Goal: Task Accomplishment & Management: Manage account settings

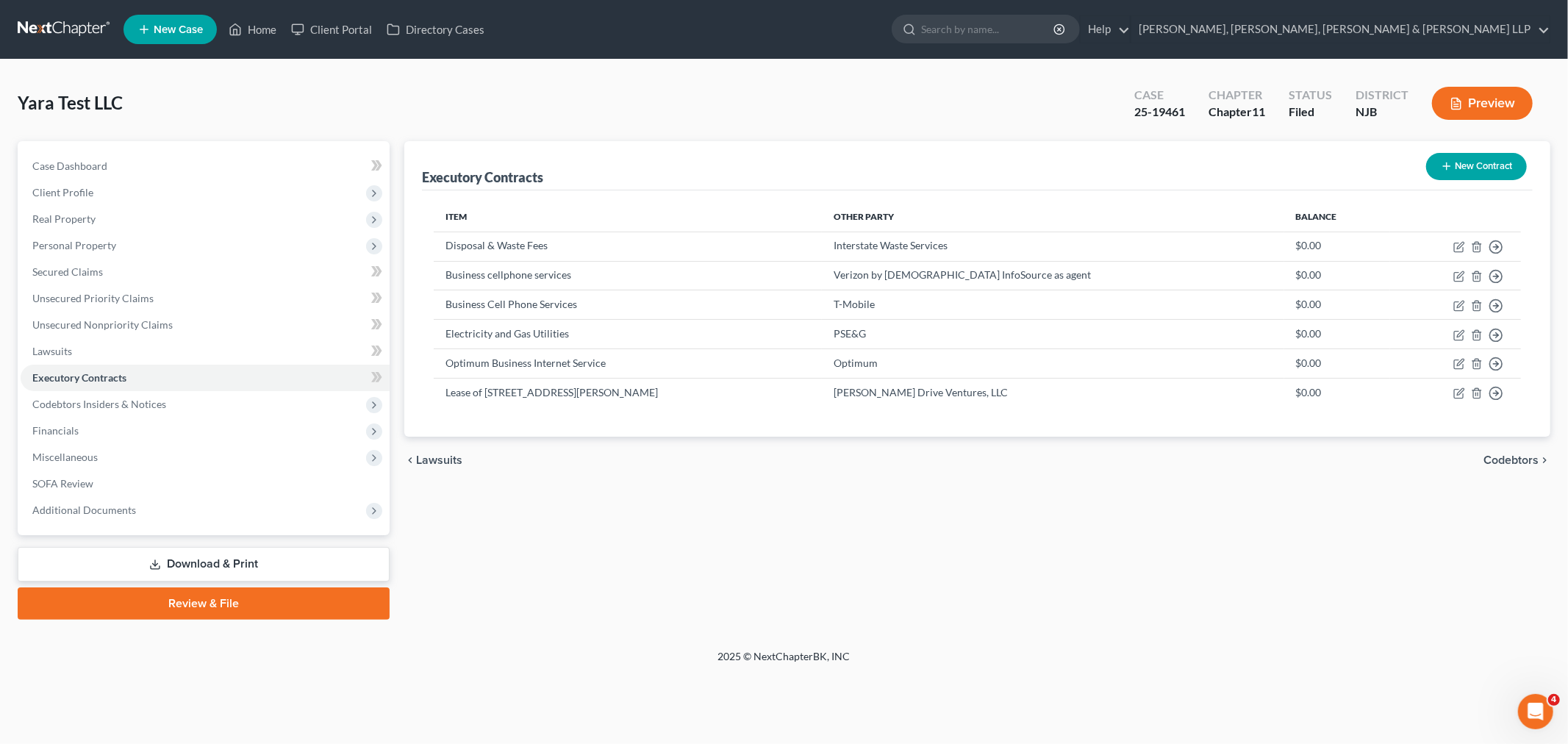
click at [104, 8] on nav "Home New Case Client Portal Directory Cases Scura Wigfield, [PERSON_NAME], [PER…" at bounding box center [784, 29] width 1568 height 59
click at [88, 27] on link at bounding box center [65, 29] width 94 height 26
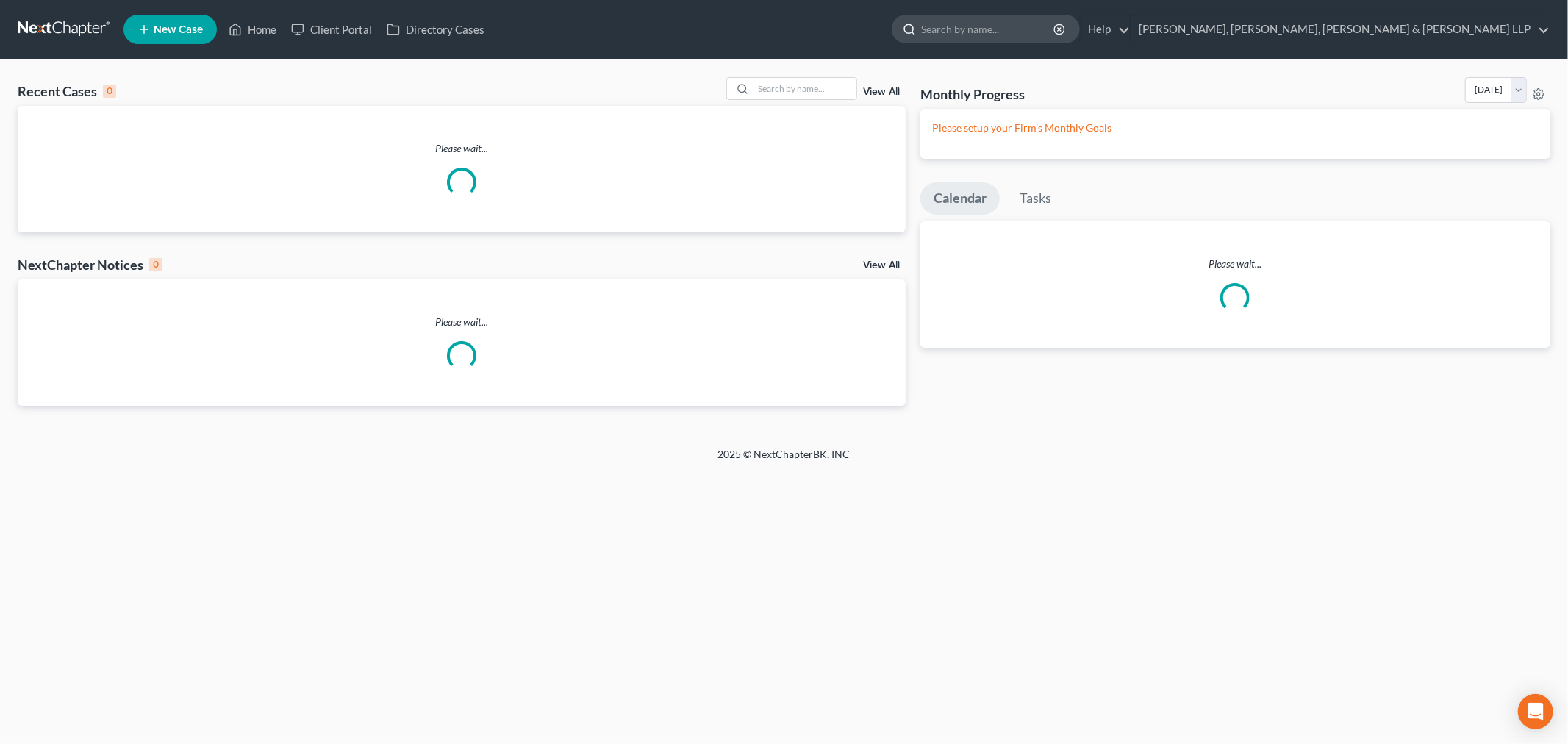
click at [1056, 26] on input "search" at bounding box center [988, 29] width 134 height 27
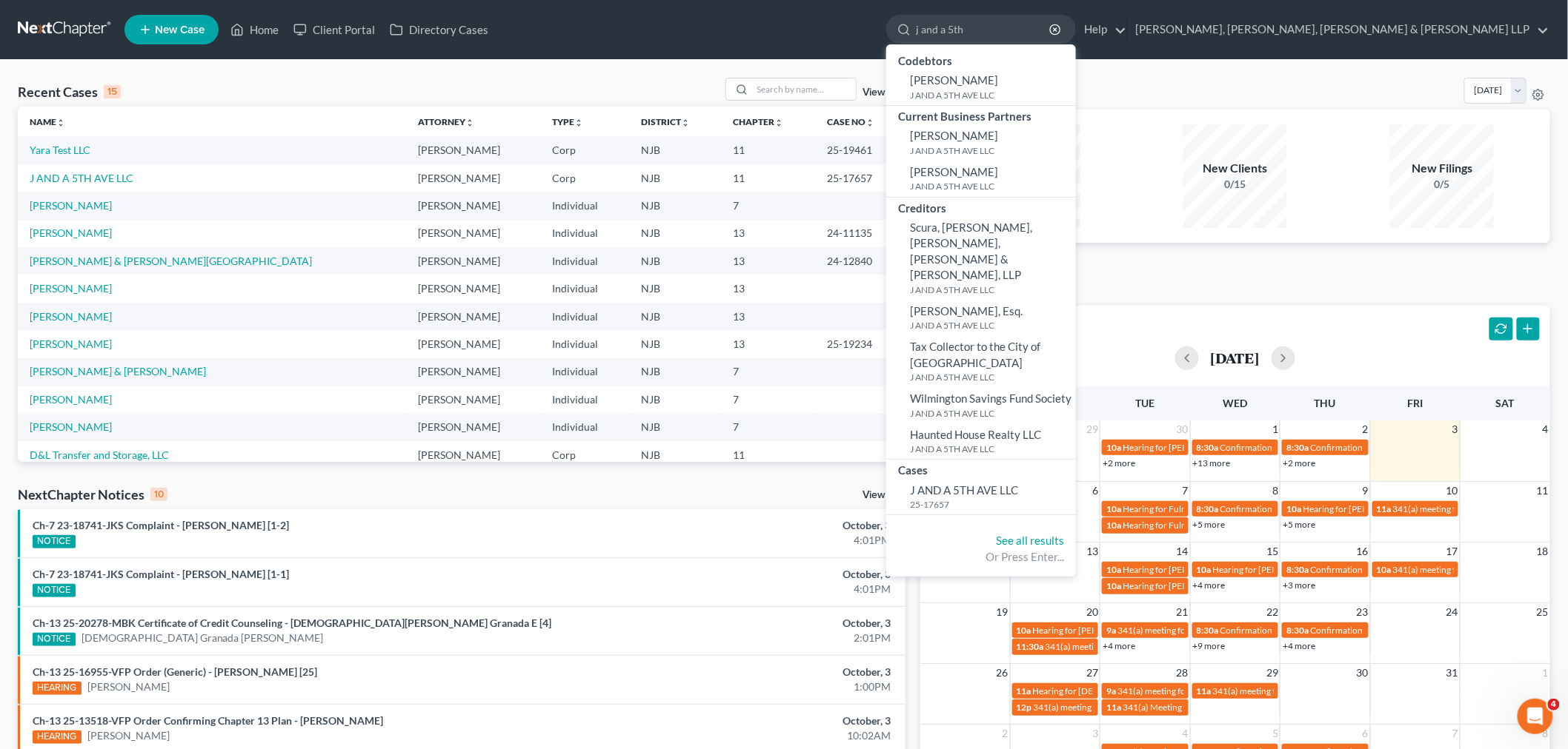
type input "j and a 5th"
drag, startPoint x: 849, startPoint y: 73, endPoint x: 837, endPoint y: 91, distance: 21.6
click at [848, 73] on div "Recent Cases 15 View All Name unfold_more expand_more expand_less Attorney unfo…" at bounding box center [784, 549] width 1568 height 979
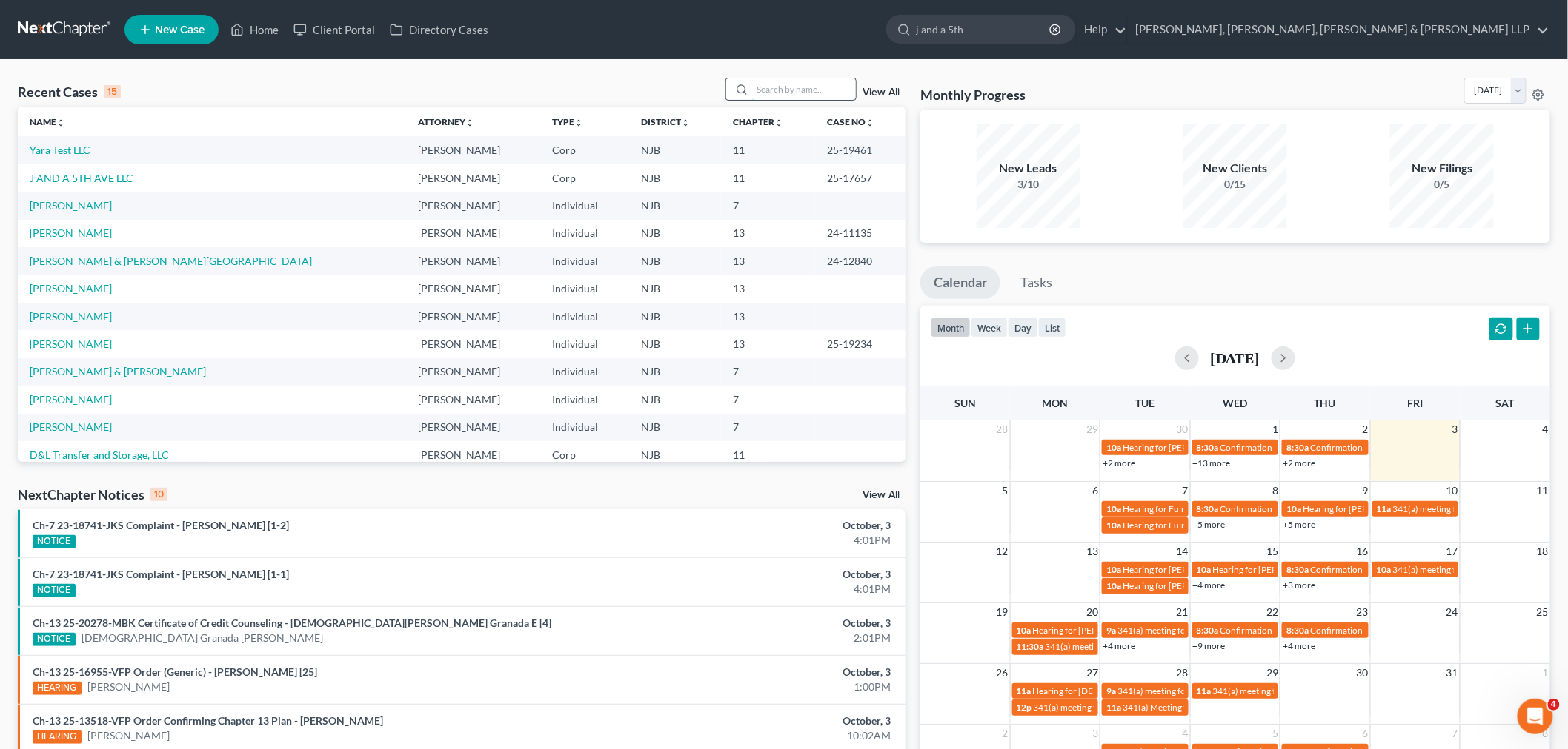
click at [832, 97] on input "search" at bounding box center [803, 89] width 104 height 21
click at [834, 86] on input "j and a 5th" at bounding box center [803, 89] width 104 height 21
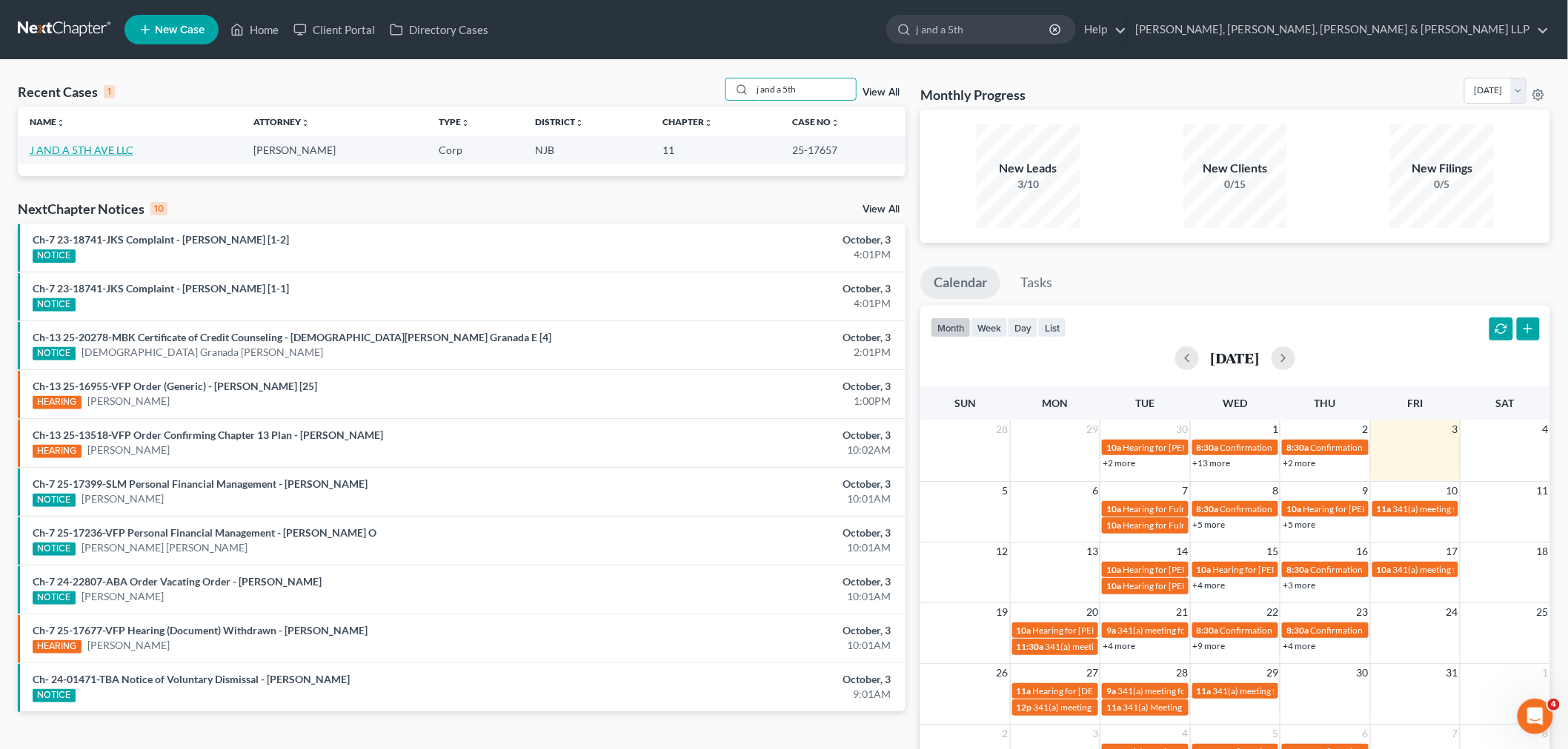
type input "j and a 5th"
click at [109, 153] on link "J AND A 5TH AVE LLC" at bounding box center [81, 150] width 104 height 13
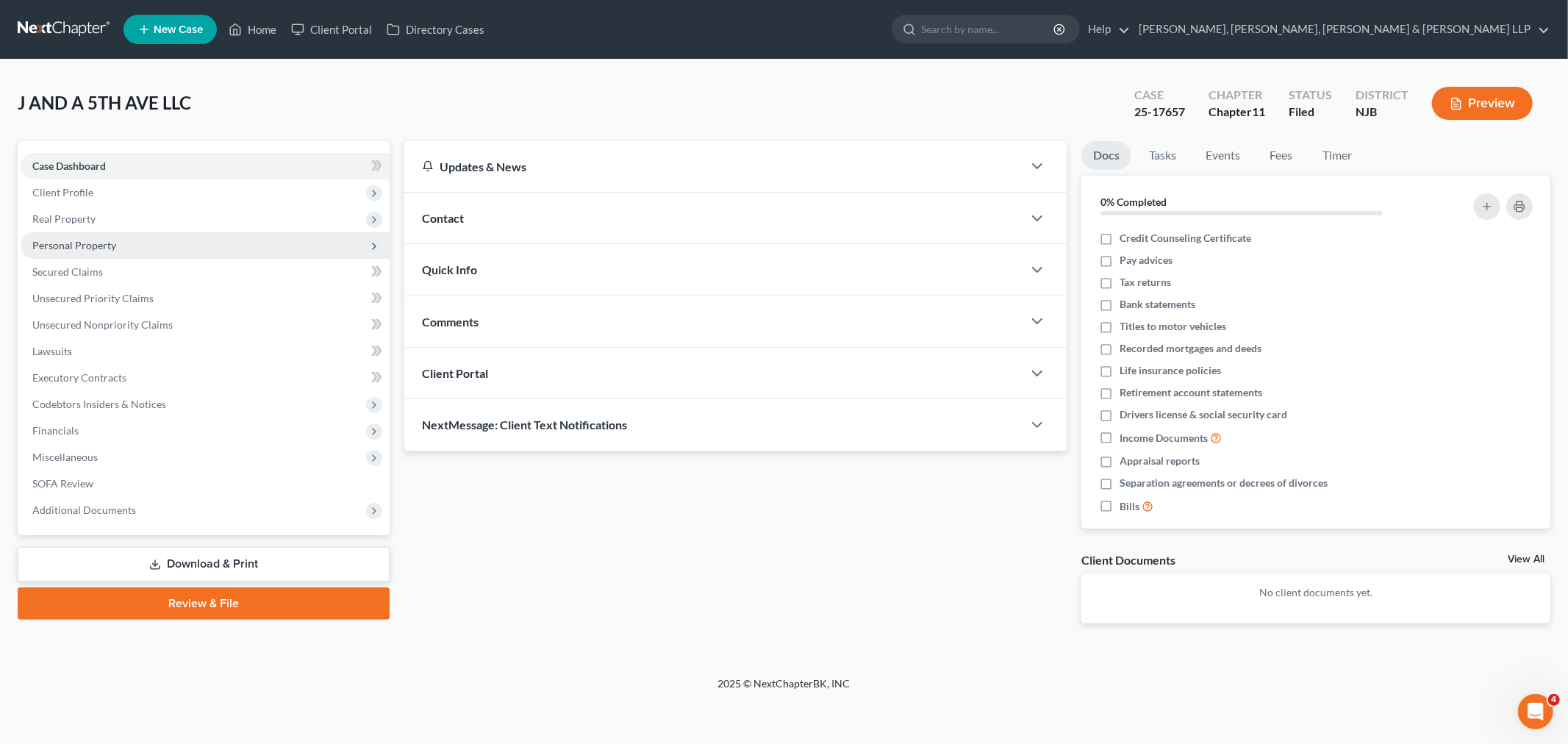
click at [149, 236] on span "Personal Property" at bounding box center [205, 245] width 369 height 26
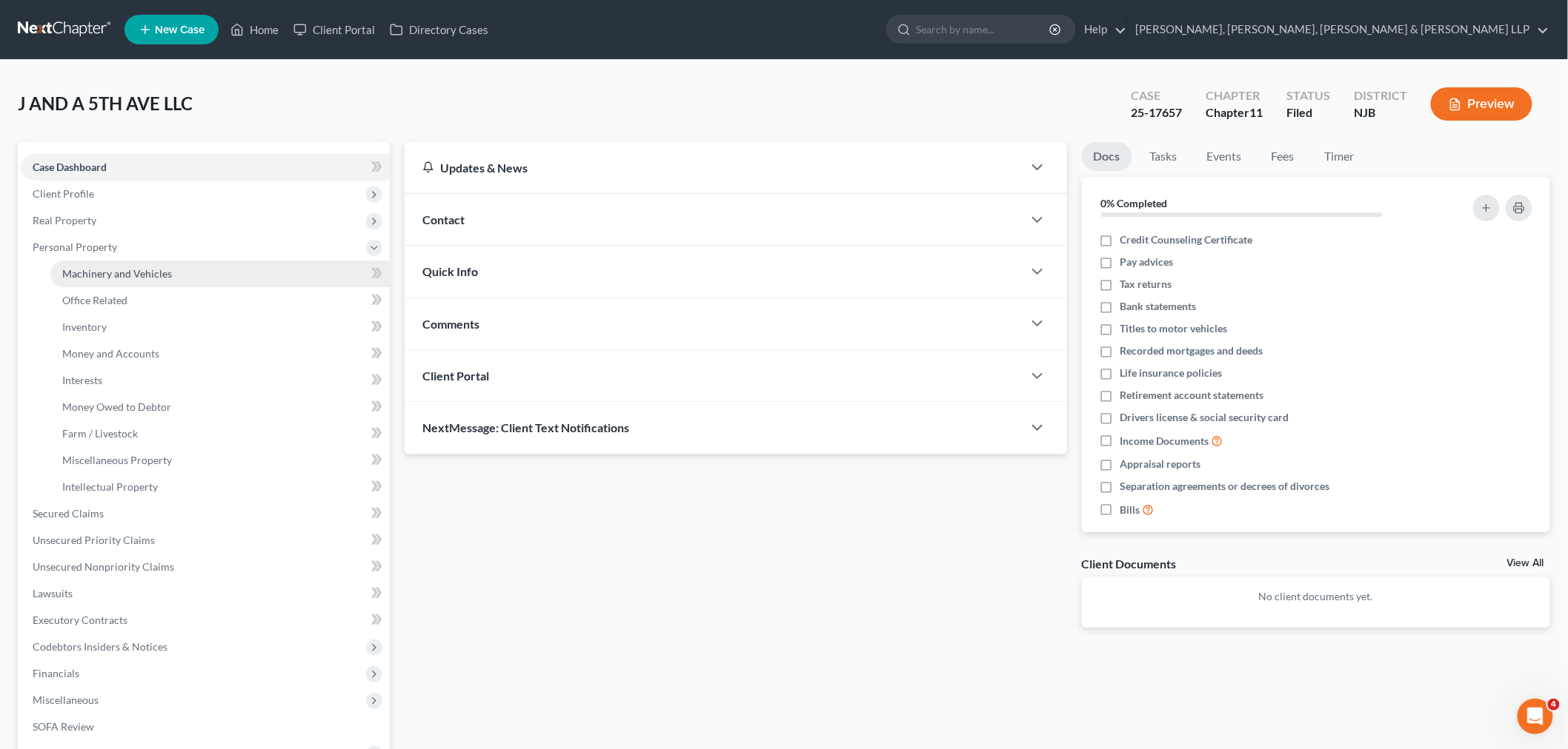
click at [179, 267] on link "Machinery and Vehicles" at bounding box center [220, 274] width 340 height 27
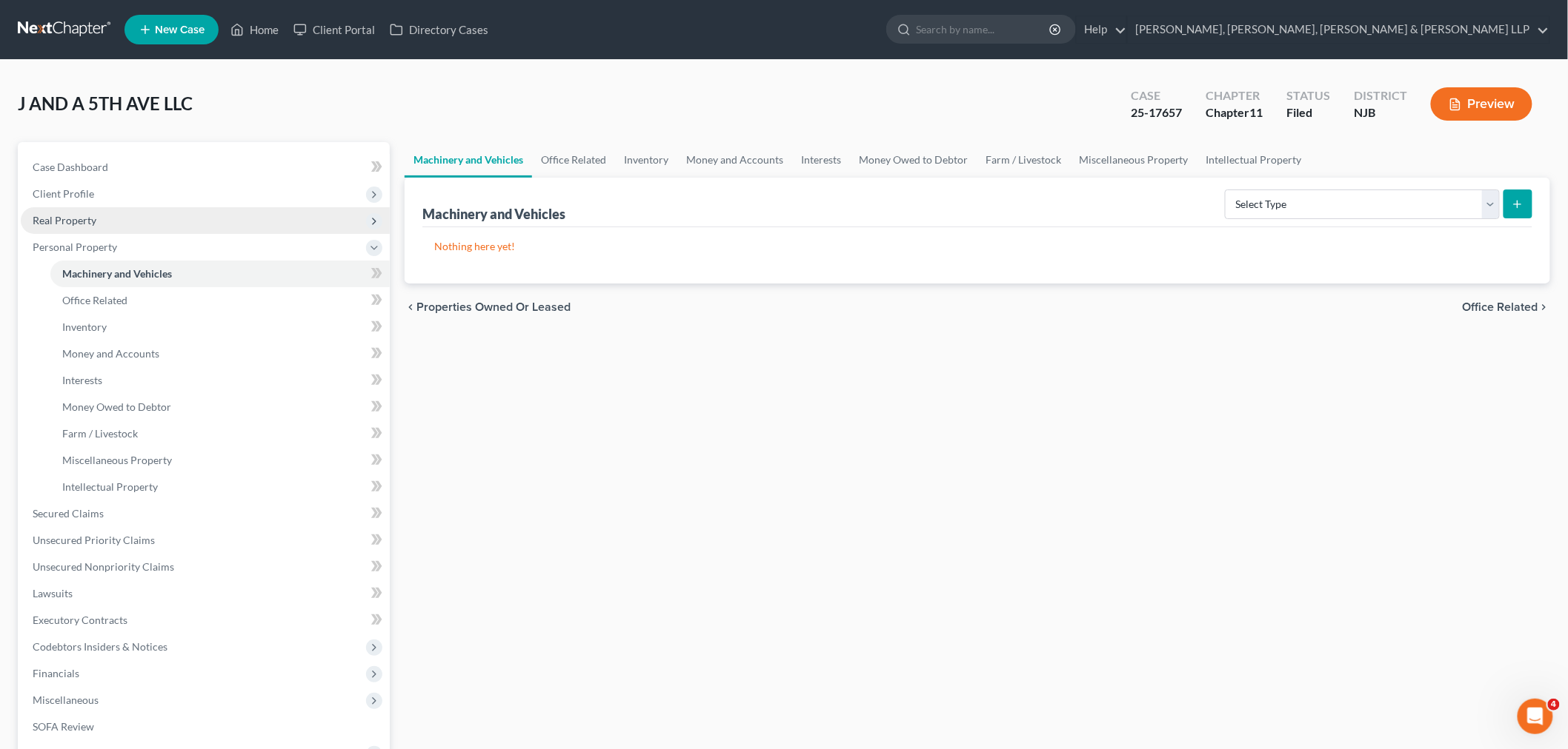
click at [188, 227] on span "Real Property" at bounding box center [204, 221] width 369 height 27
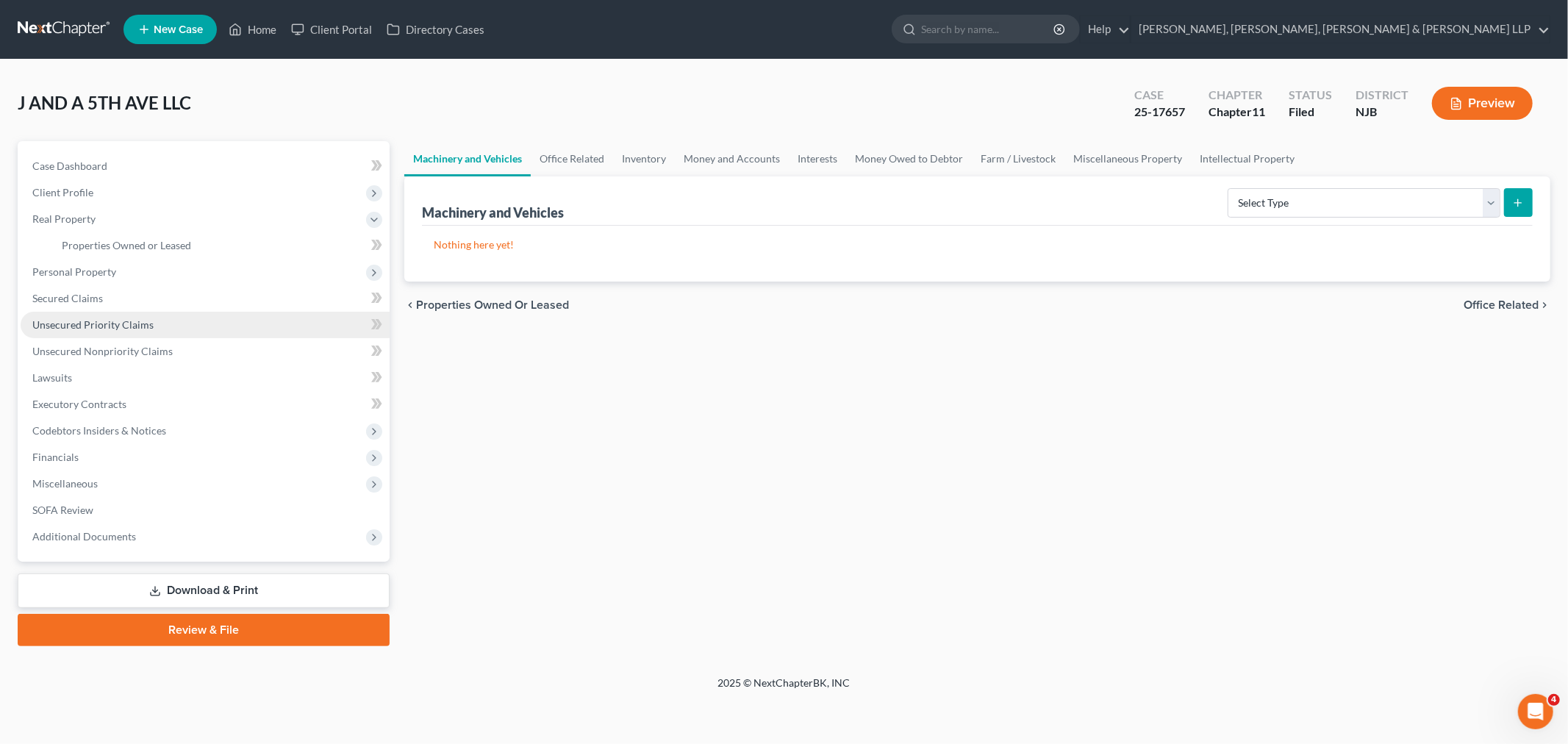
click at [186, 315] on link "Unsecured Priority Claims" at bounding box center [205, 324] width 369 height 26
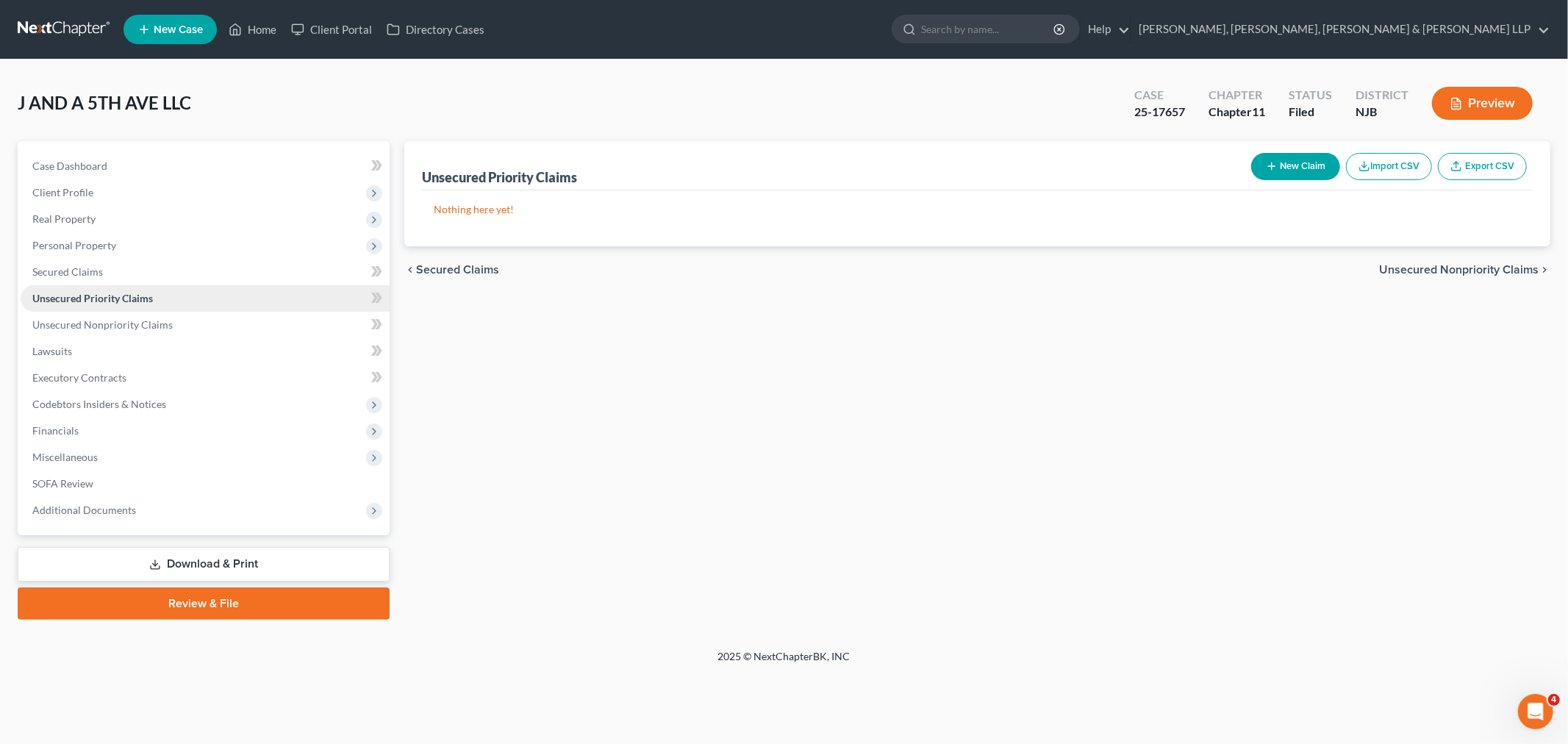
click at [172, 295] on link "Unsecured Priority Claims" at bounding box center [205, 298] width 369 height 26
click at [166, 272] on link "Secured Claims" at bounding box center [205, 272] width 369 height 26
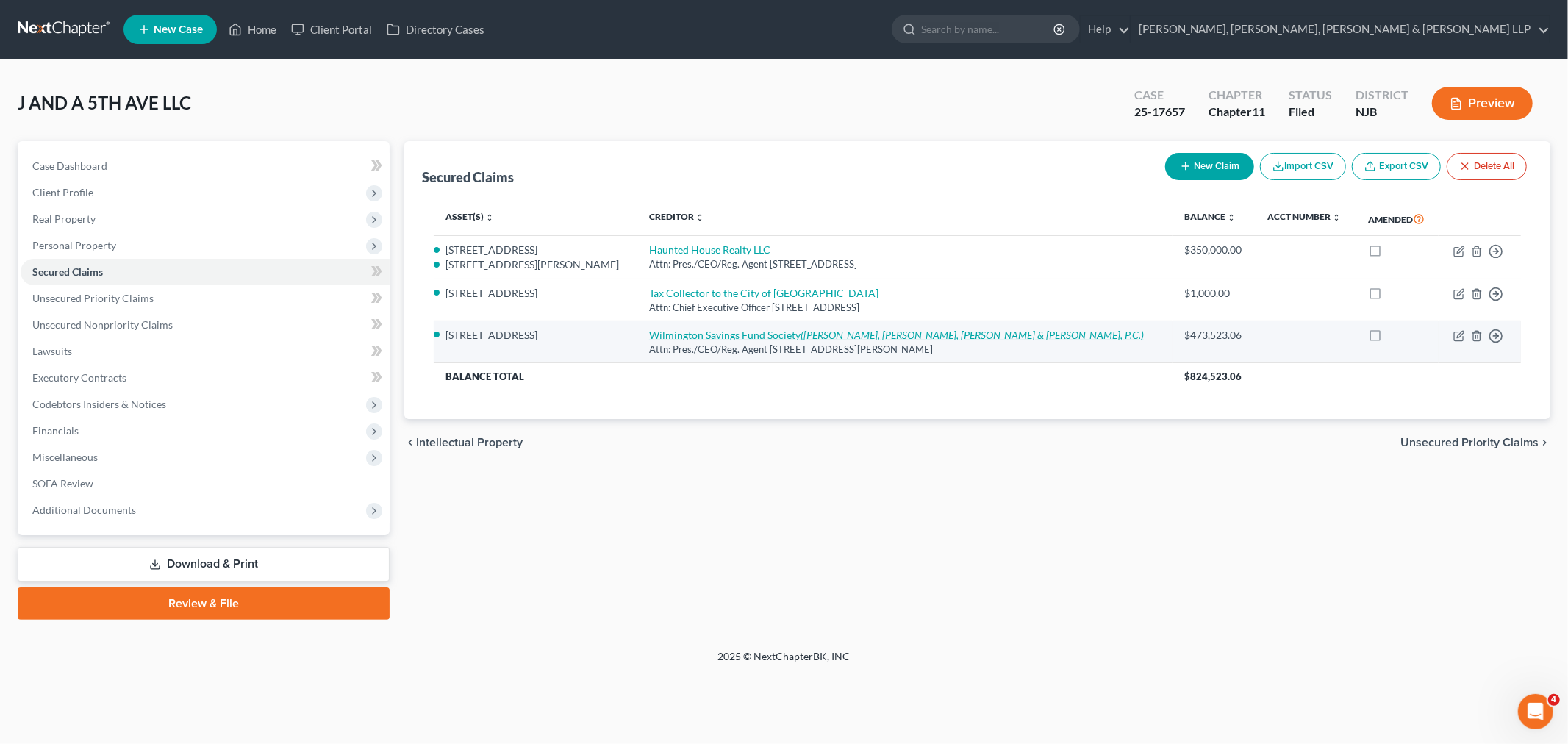
click at [770, 333] on link "Wilmington Savings Fund Society (Fein, Such, Kahn & Shepard, P.C.)" at bounding box center [896, 335] width 495 height 13
select select "46"
select select "4"
select select "33"
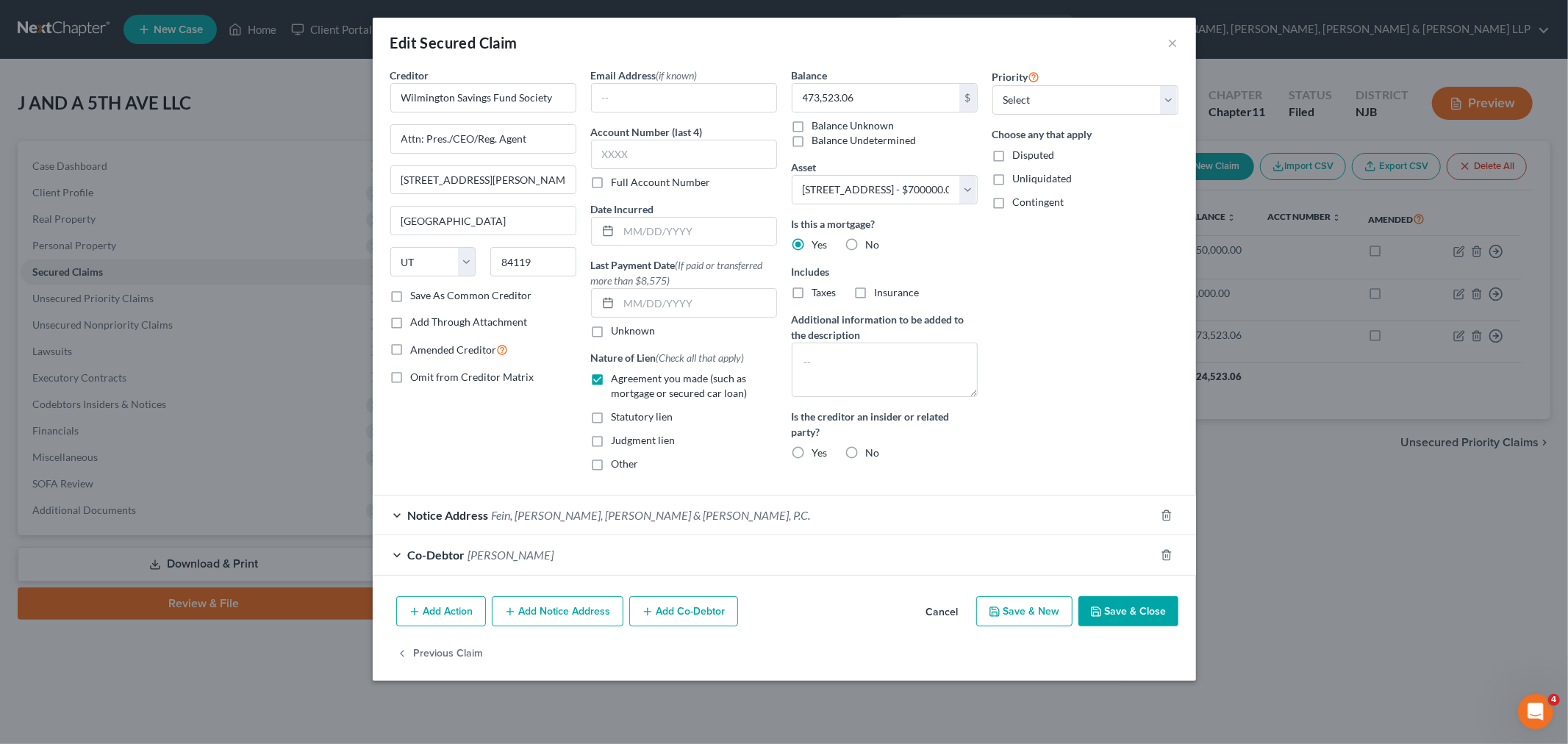
click at [626, 534] on div "Notice Address Fein, Such, Kahn & Shepard, P.C." at bounding box center [764, 516] width 783 height 39
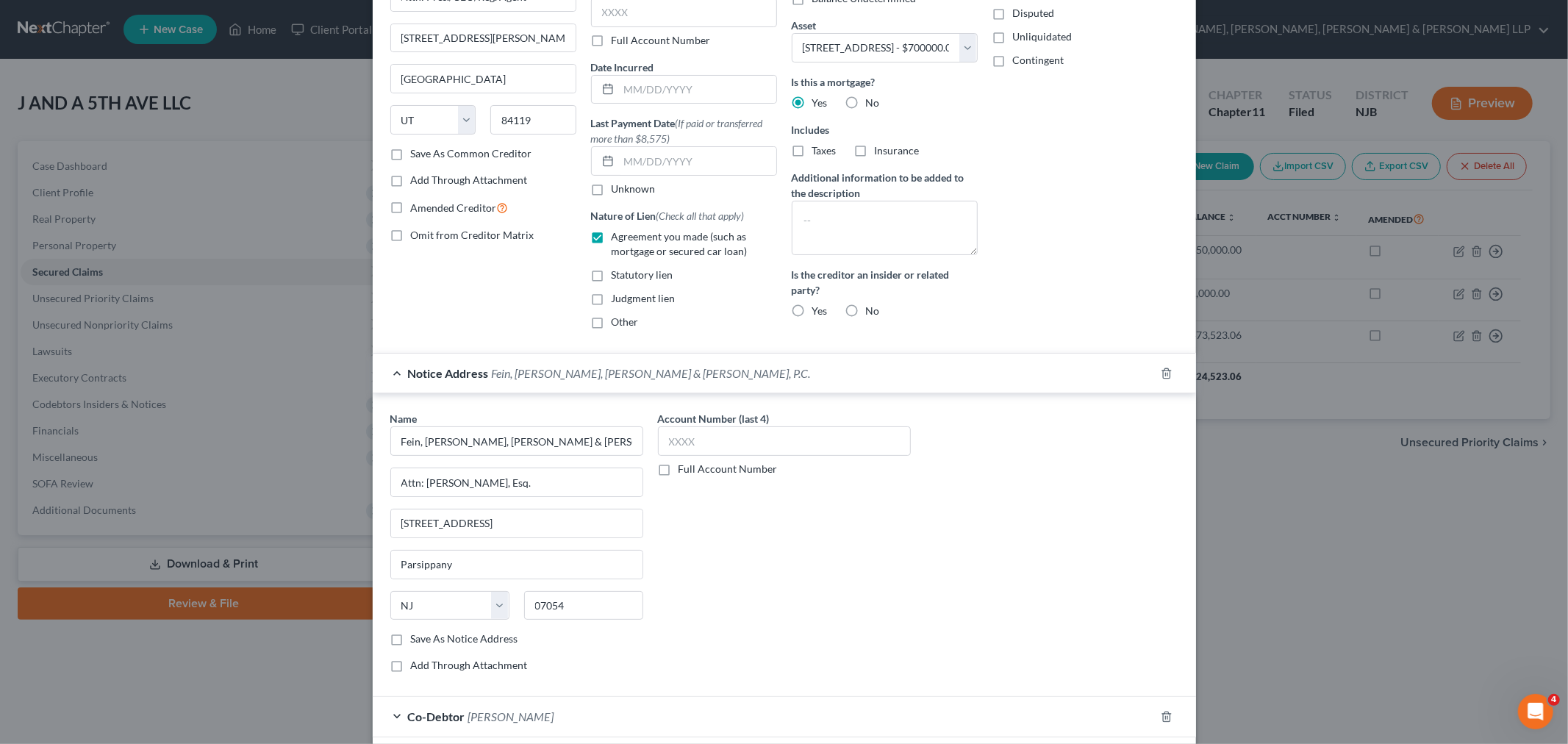
scroll to position [259, 0]
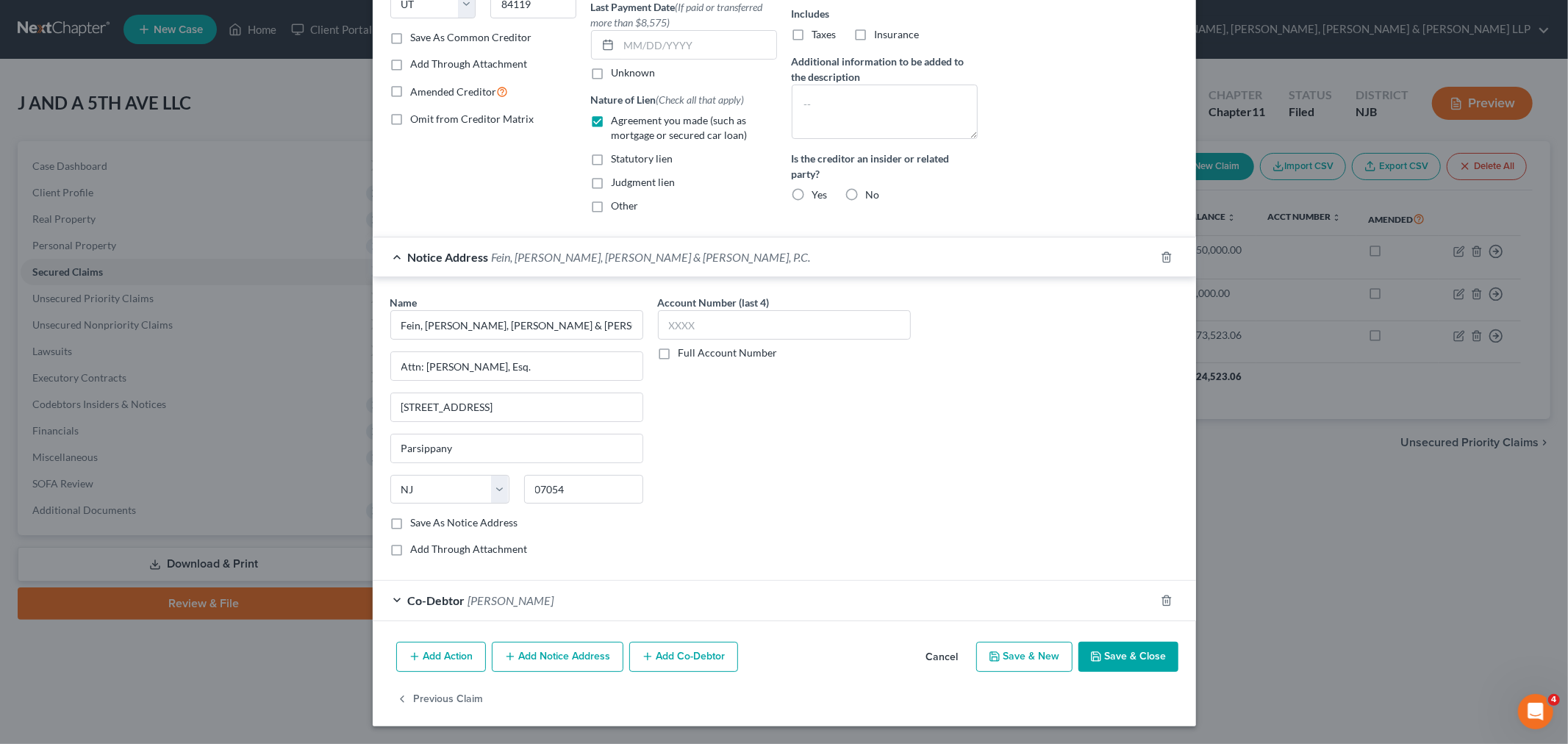
click at [925, 651] on button "Cancel" at bounding box center [942, 658] width 56 height 30
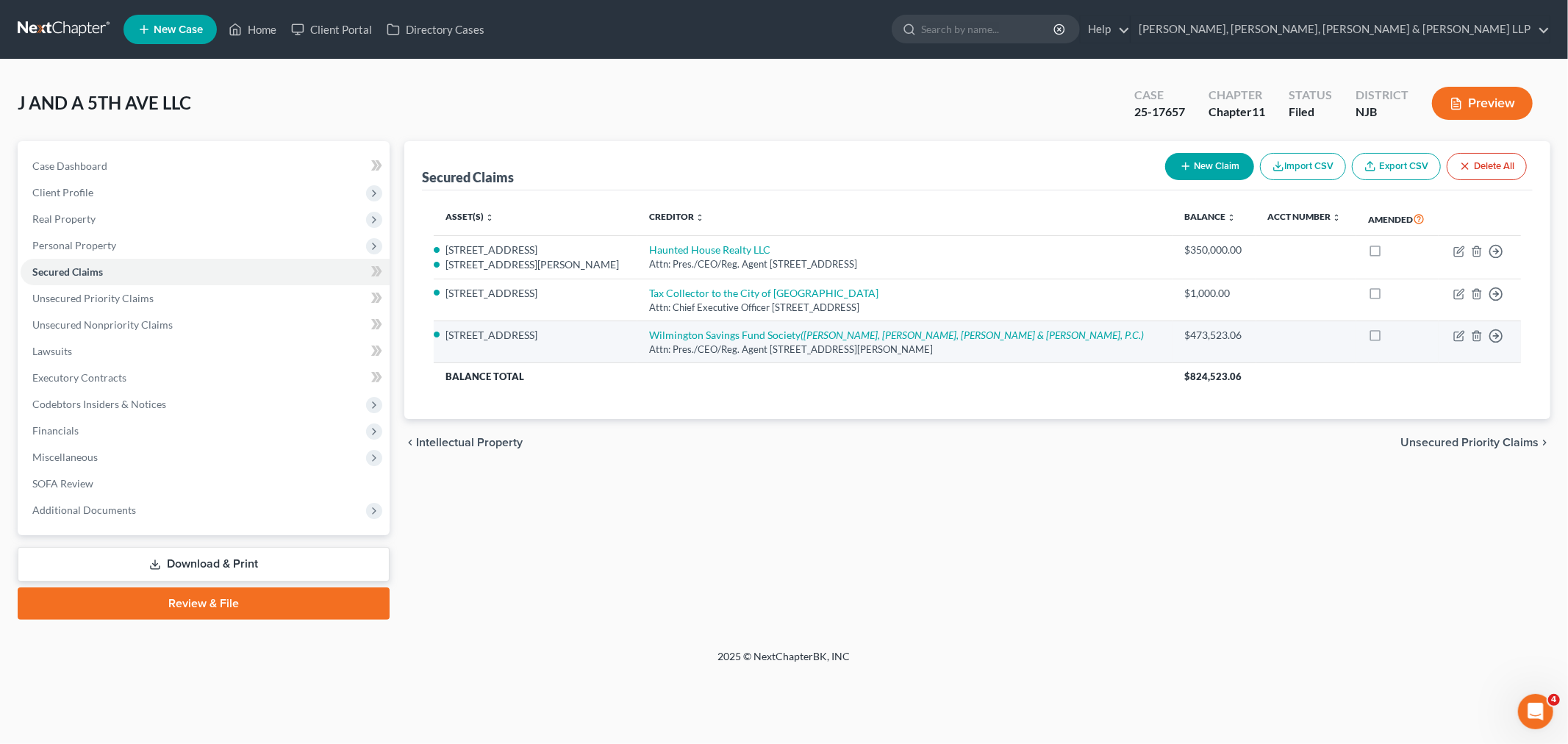
click at [524, 322] on td "42 Linn Road, Nutley NJ 07110" at bounding box center [536, 341] width 204 height 42
click at [493, 335] on li "42 Linn Road, Nutley NJ 07110" at bounding box center [536, 335] width 180 height 14
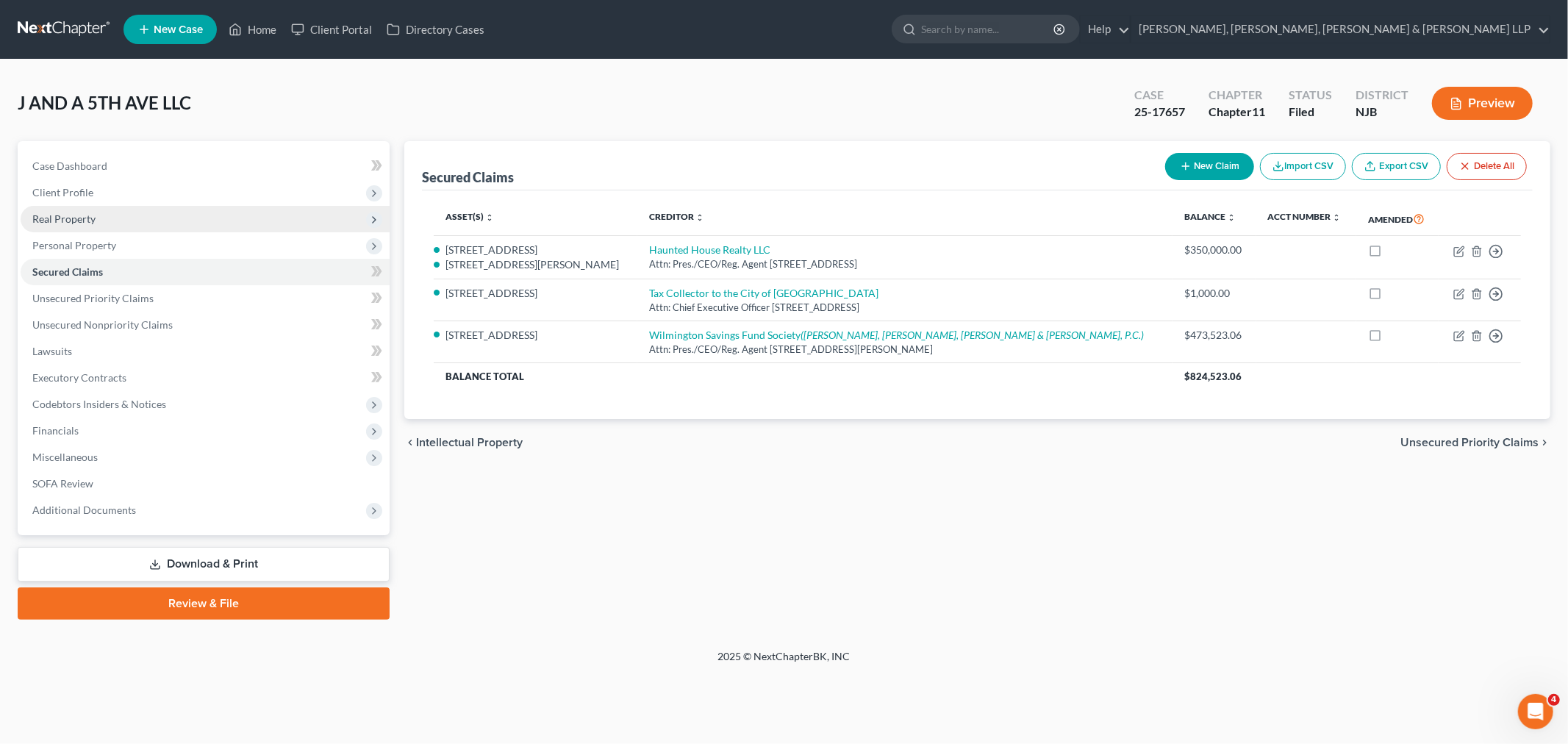
click at [186, 219] on span "Real Property" at bounding box center [205, 219] width 369 height 26
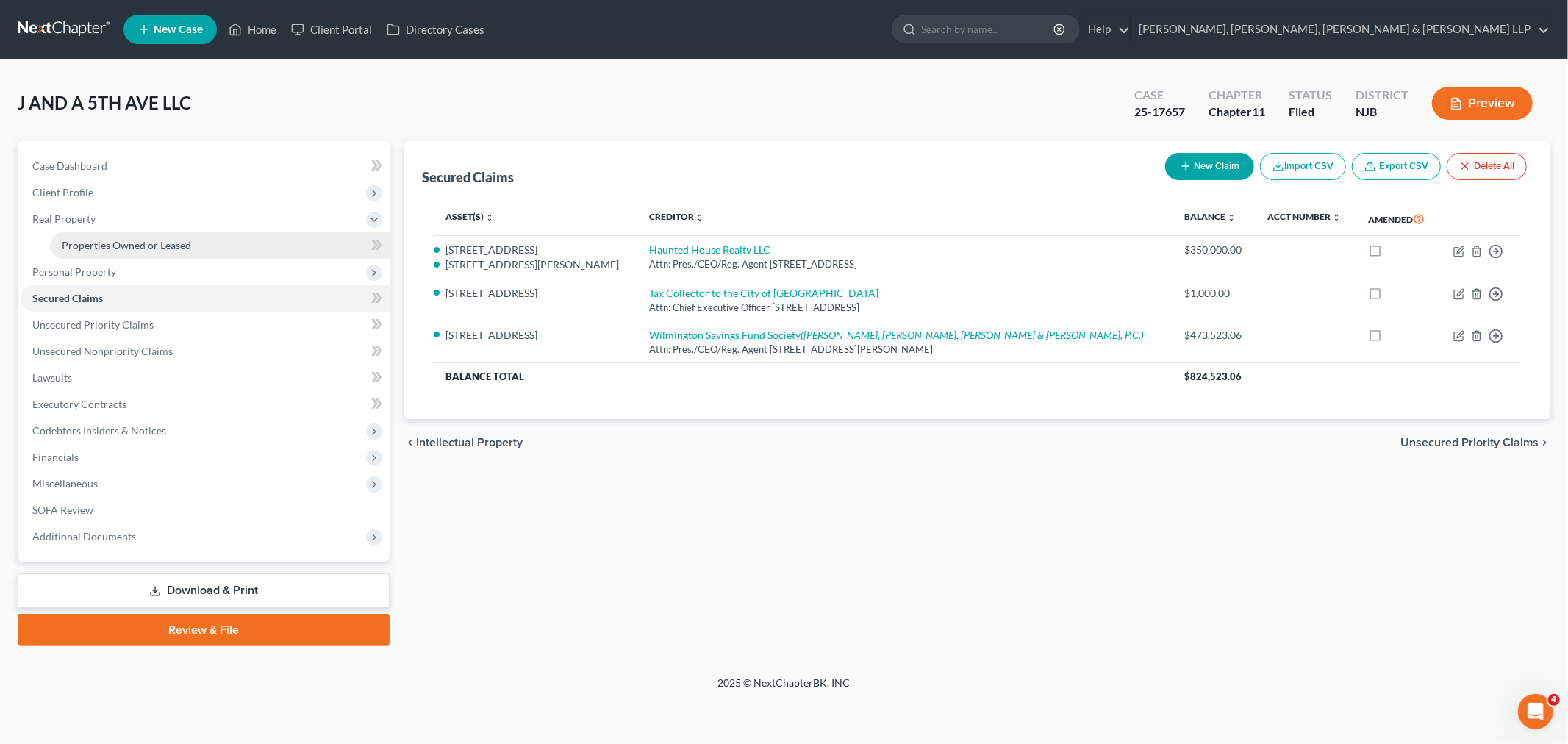
click at [192, 235] on link "Properties Owned or Leased" at bounding box center [220, 245] width 340 height 26
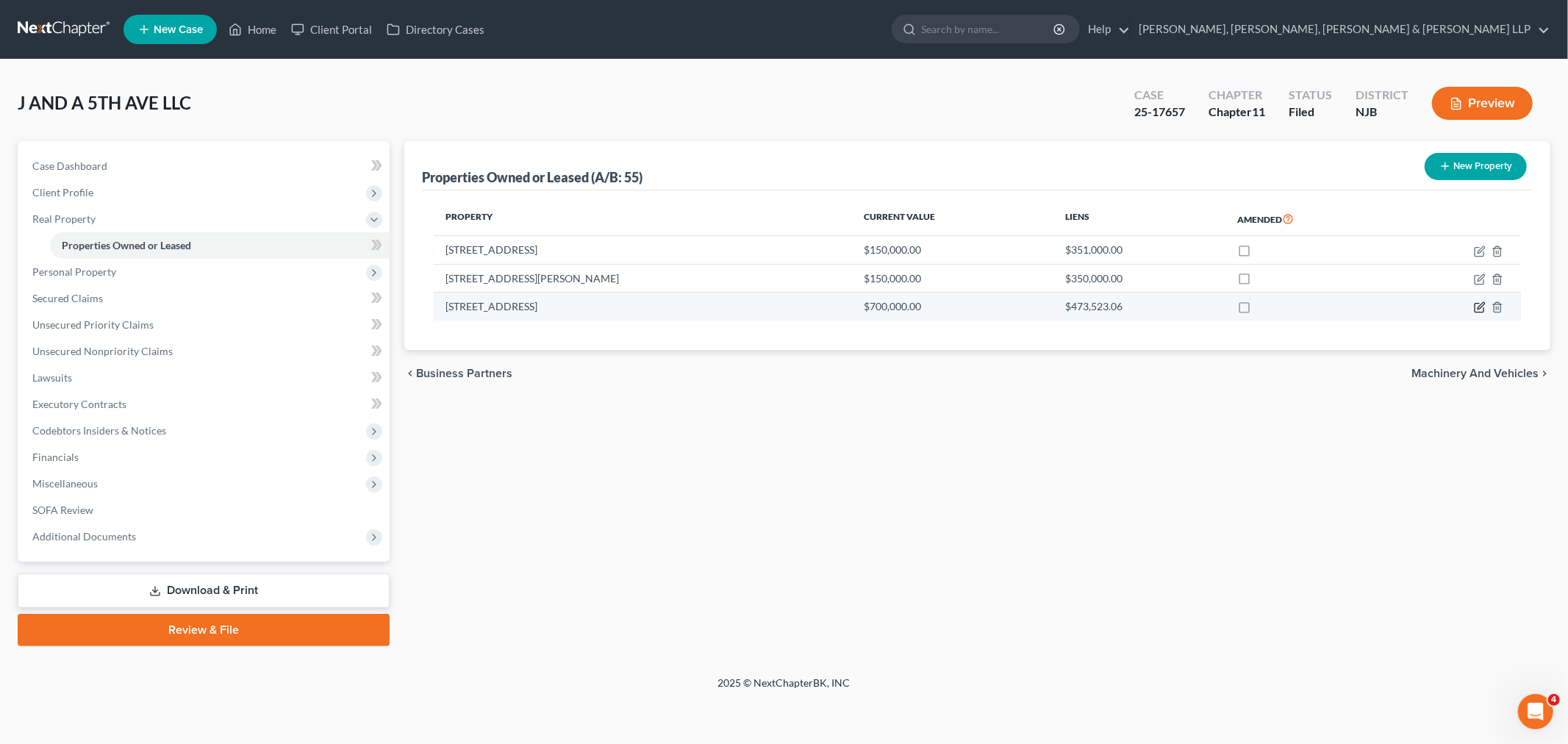
click at [1476, 305] on icon "button" at bounding box center [1480, 307] width 12 height 12
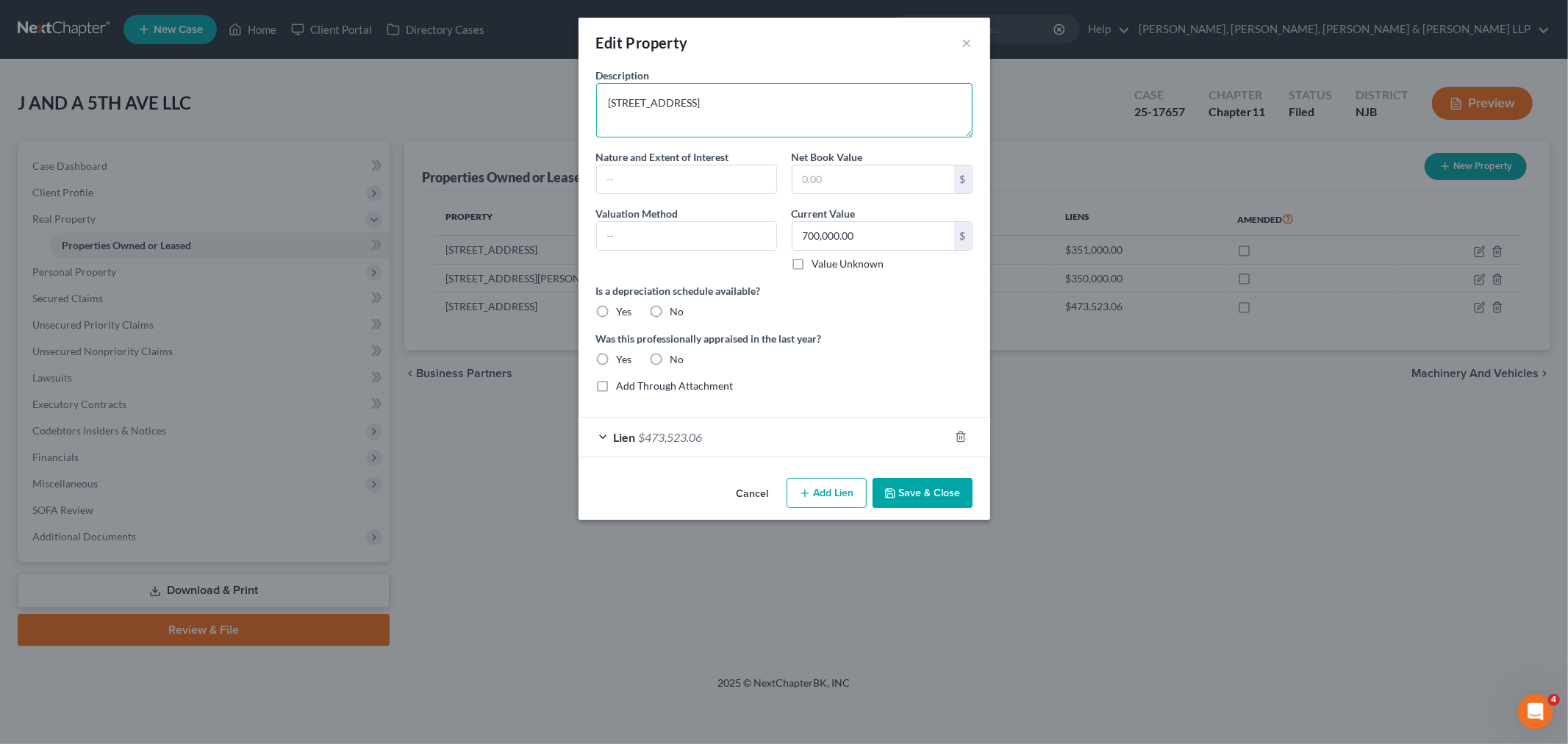
drag, startPoint x: 815, startPoint y: 85, endPoint x: 534, endPoint y: 72, distance: 281.3
click at [534, 72] on div "Edit Property × Description 42 Linn Road, Nutley NJ 07110 Nature and Extent of …" at bounding box center [784, 372] width 1568 height 744
drag, startPoint x: 918, startPoint y: 338, endPoint x: 888, endPoint y: 442, distance: 108.2
click at [918, 339] on label "Was this professionally appraised in the last year?" at bounding box center [784, 339] width 376 height 15
click at [755, 492] on button "Cancel" at bounding box center [753, 494] width 56 height 30
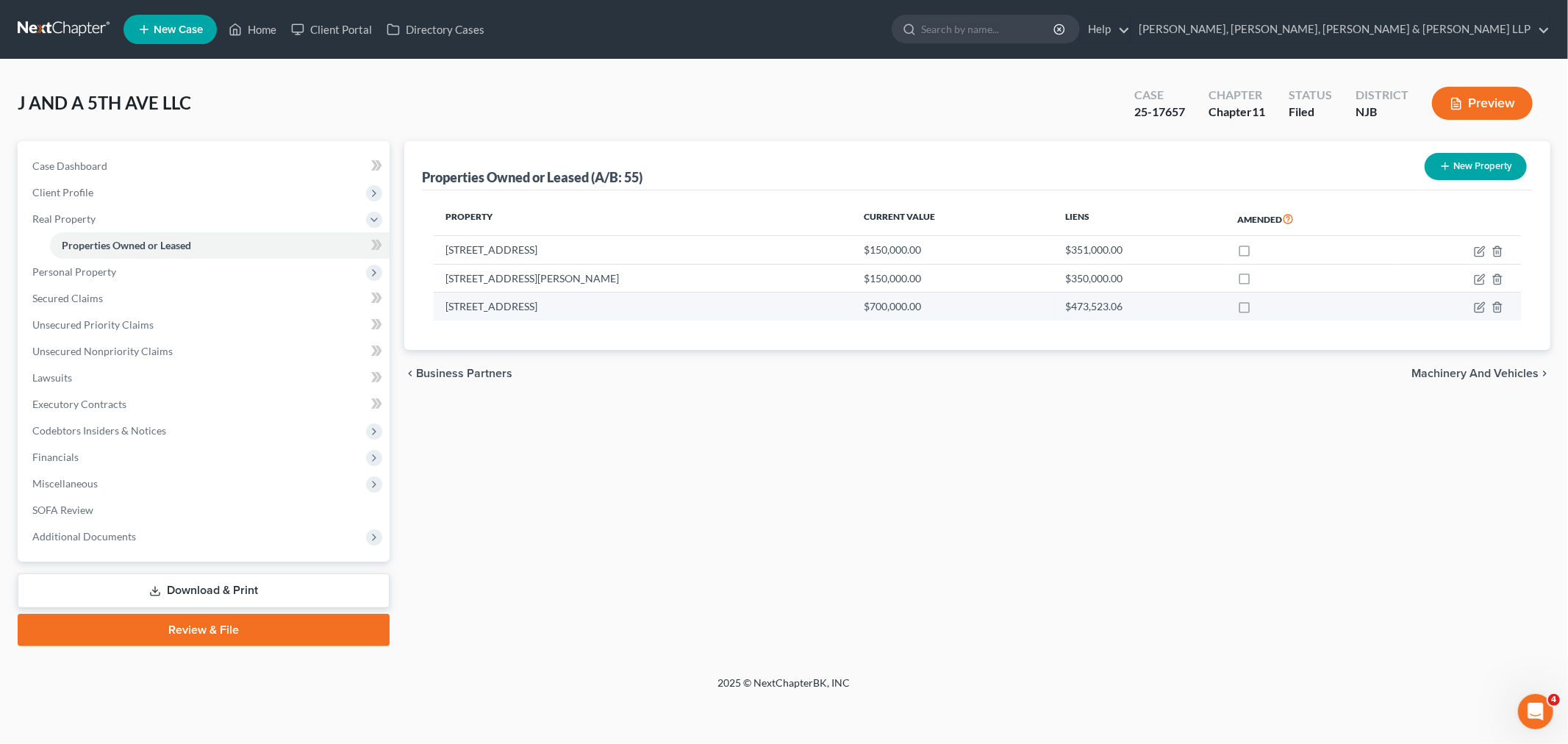
click at [667, 311] on td "42 Linn Road, Nutley NJ 07110" at bounding box center [643, 307] width 419 height 28
click at [203, 217] on span "Real Property" at bounding box center [205, 219] width 369 height 26
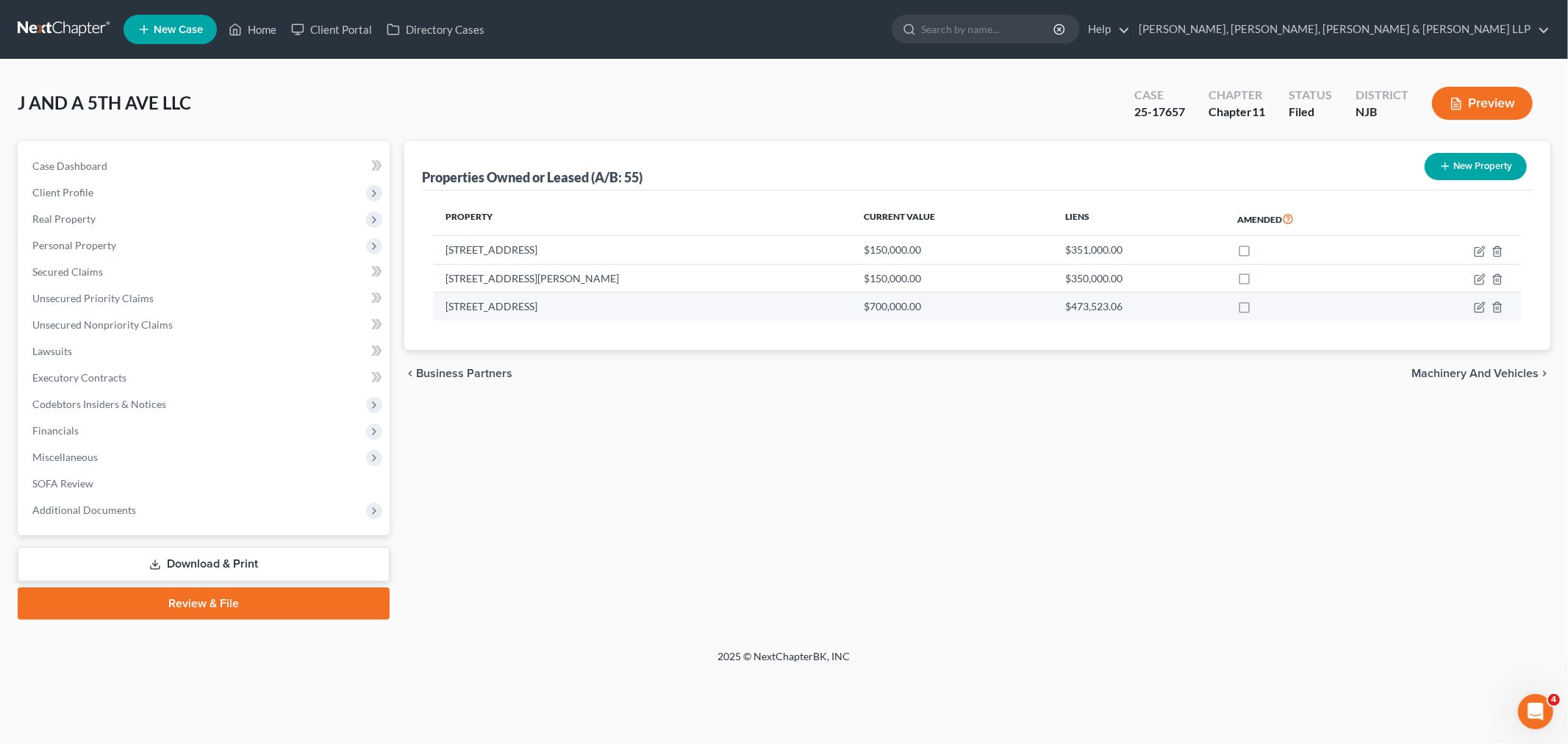
drag, startPoint x: 627, startPoint y: 305, endPoint x: 447, endPoint y: 306, distance: 180.0
click at [447, 306] on td "42 Linn Road, Nutley NJ 07110" at bounding box center [643, 307] width 419 height 28
copy td "42 Linn Road, Nutley NJ 07110"
